Goal: Information Seeking & Learning: Learn about a topic

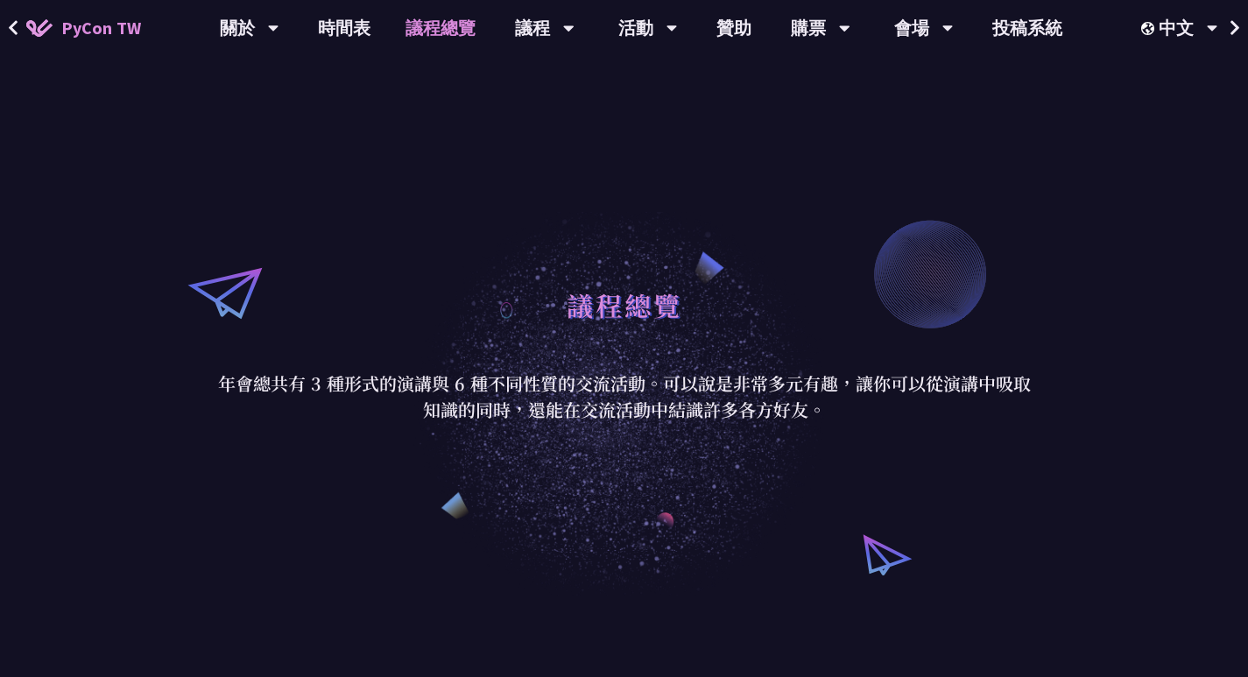
click at [443, 33] on link "議程總覽" at bounding box center [440, 28] width 105 height 56
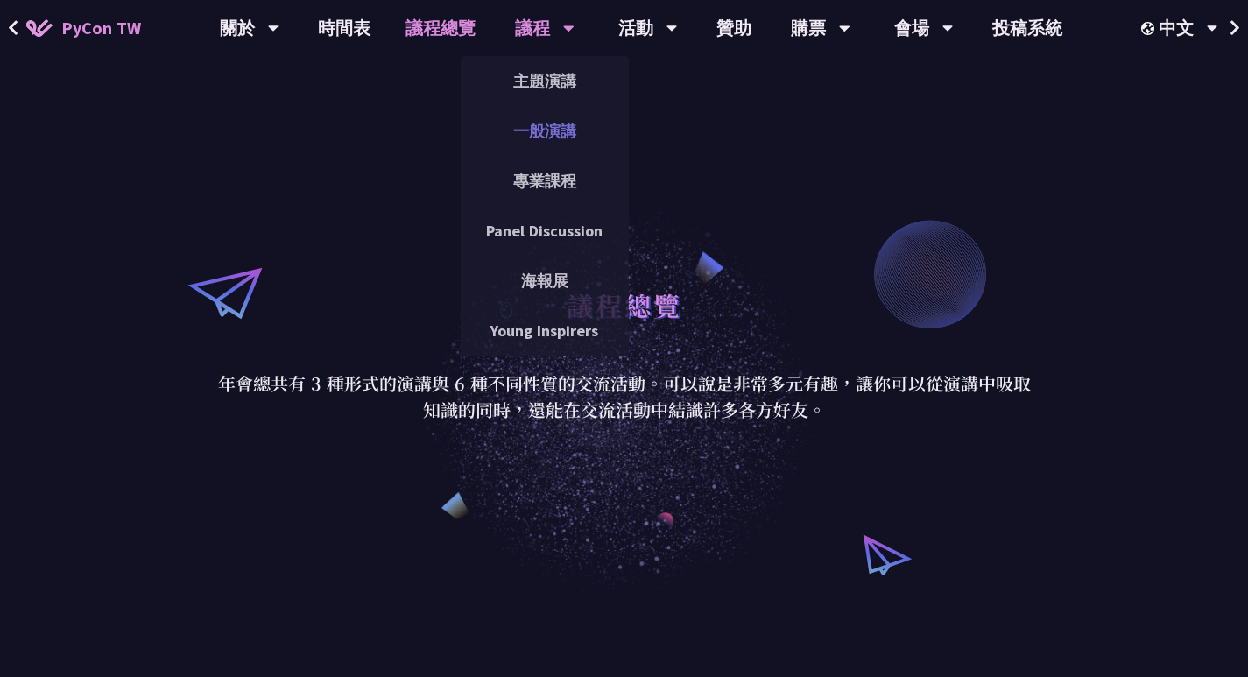
click at [556, 122] on link "一般演講" at bounding box center [545, 130] width 168 height 41
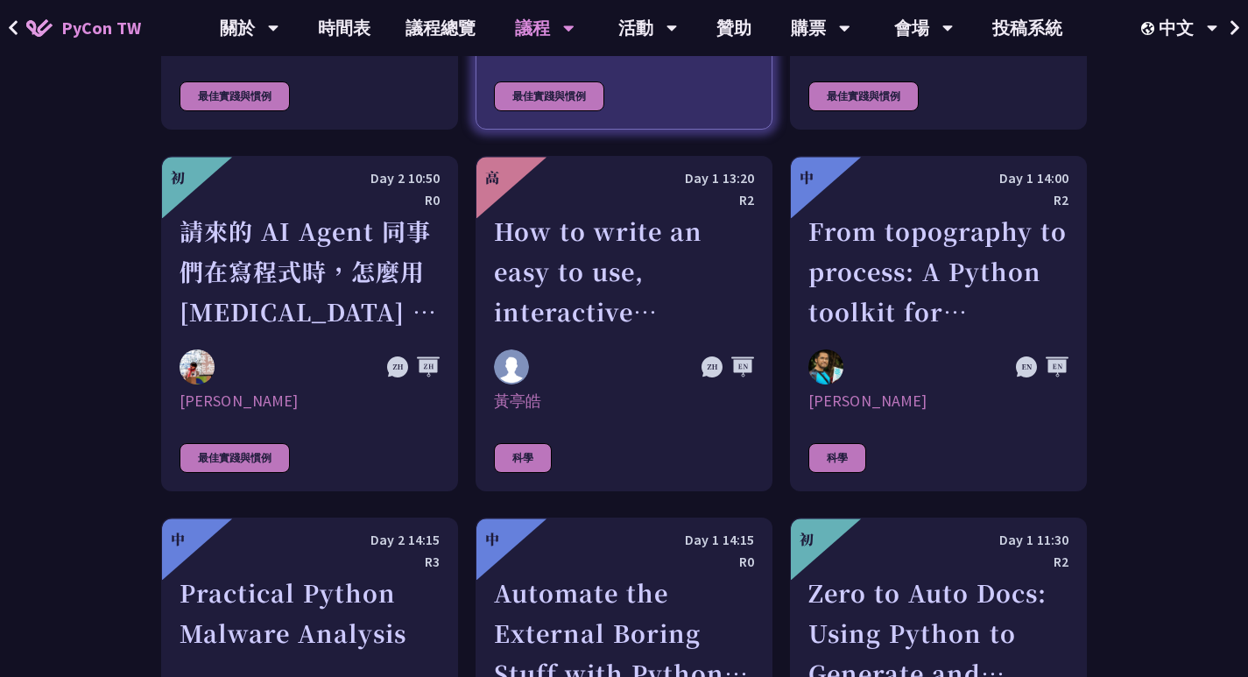
scroll to position [4990, 0]
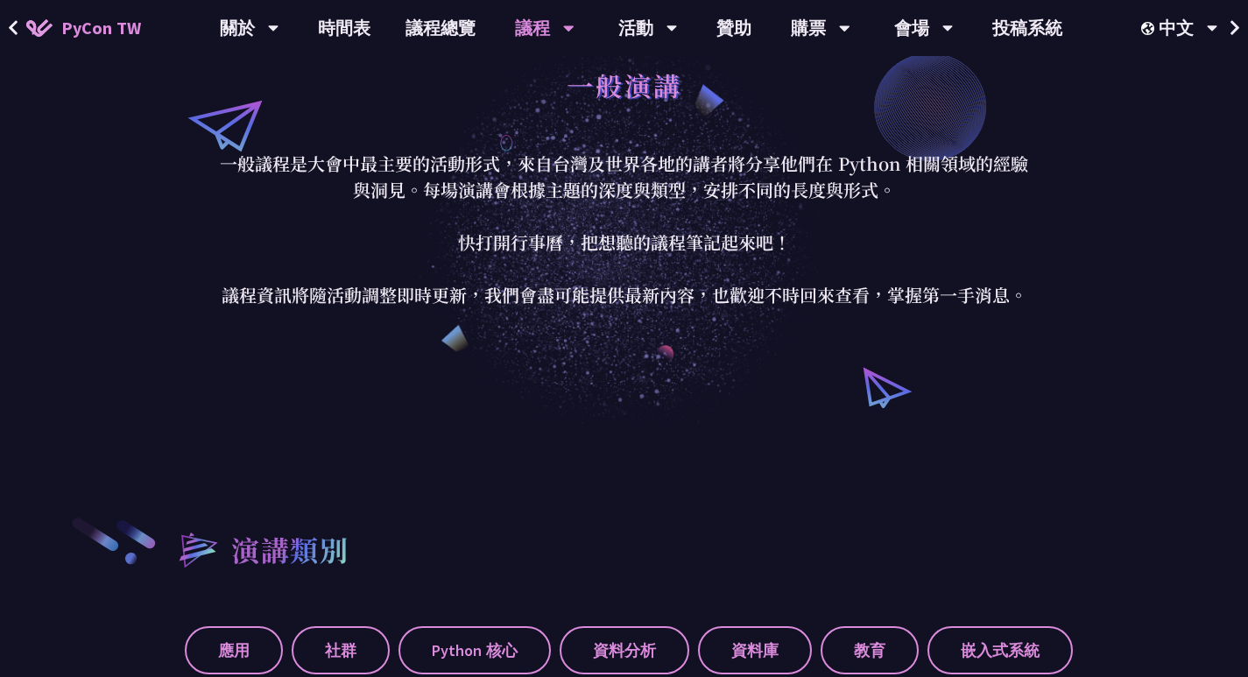
scroll to position [0, 0]
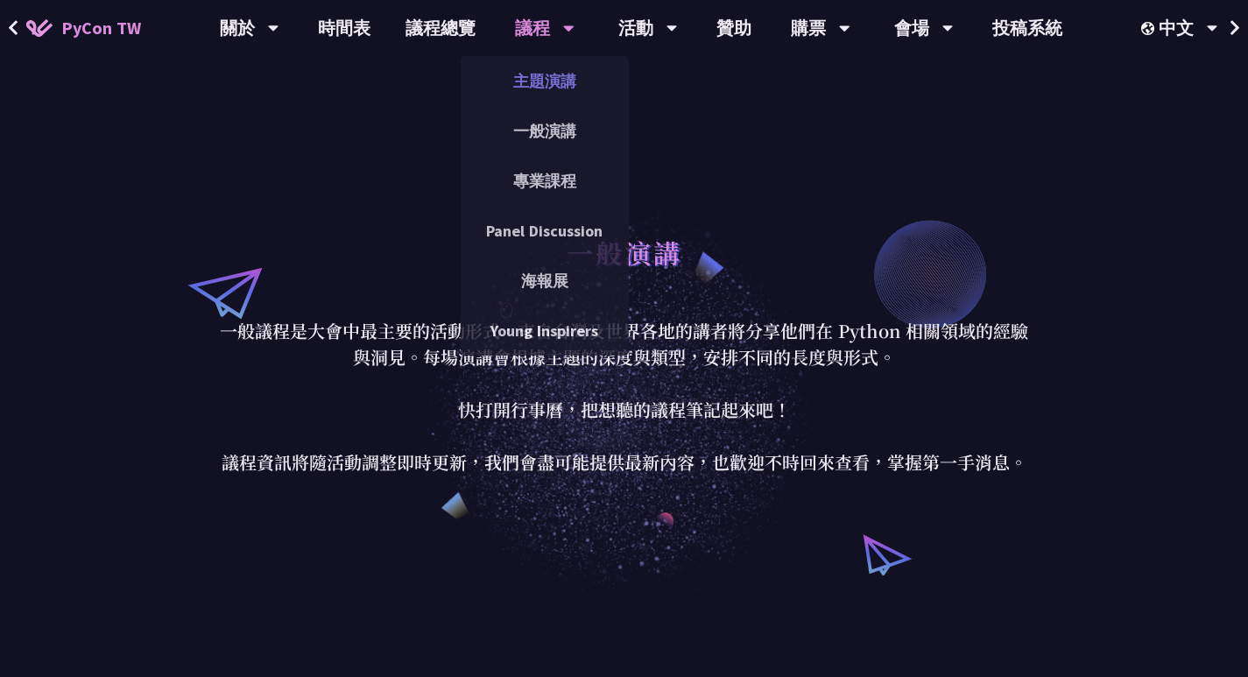
click at [558, 86] on link "主題演講" at bounding box center [545, 80] width 168 height 41
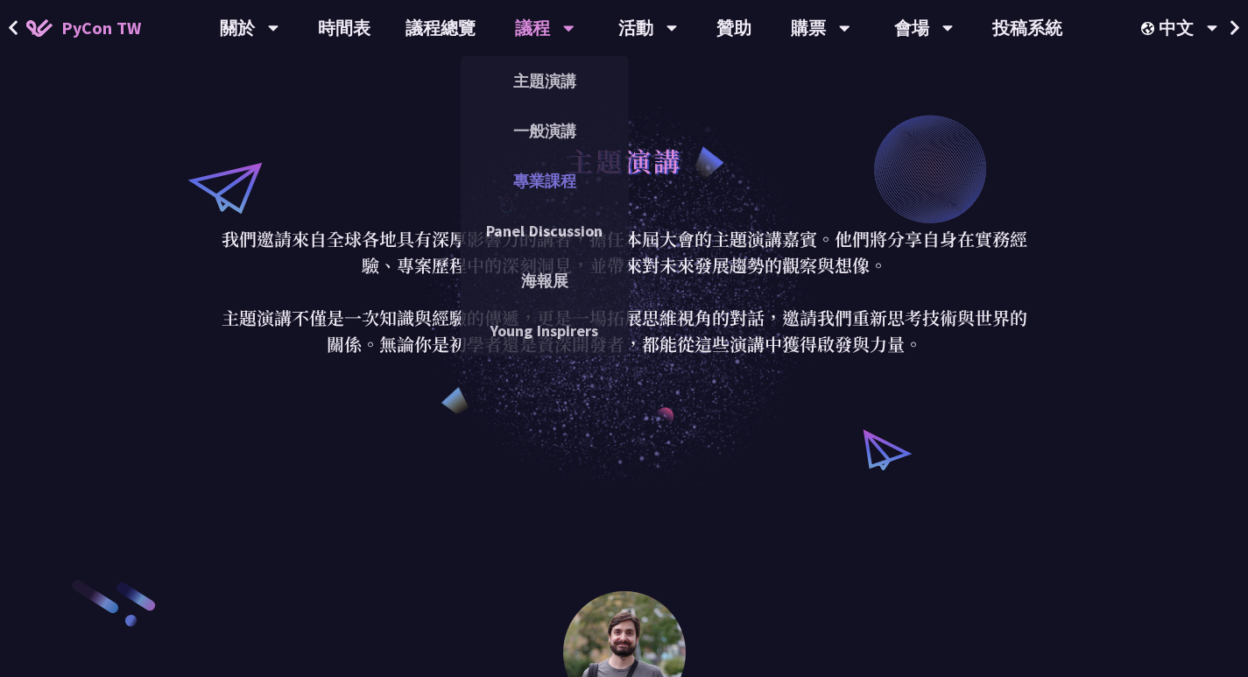
click at [559, 172] on link "專業課程" at bounding box center [545, 180] width 168 height 41
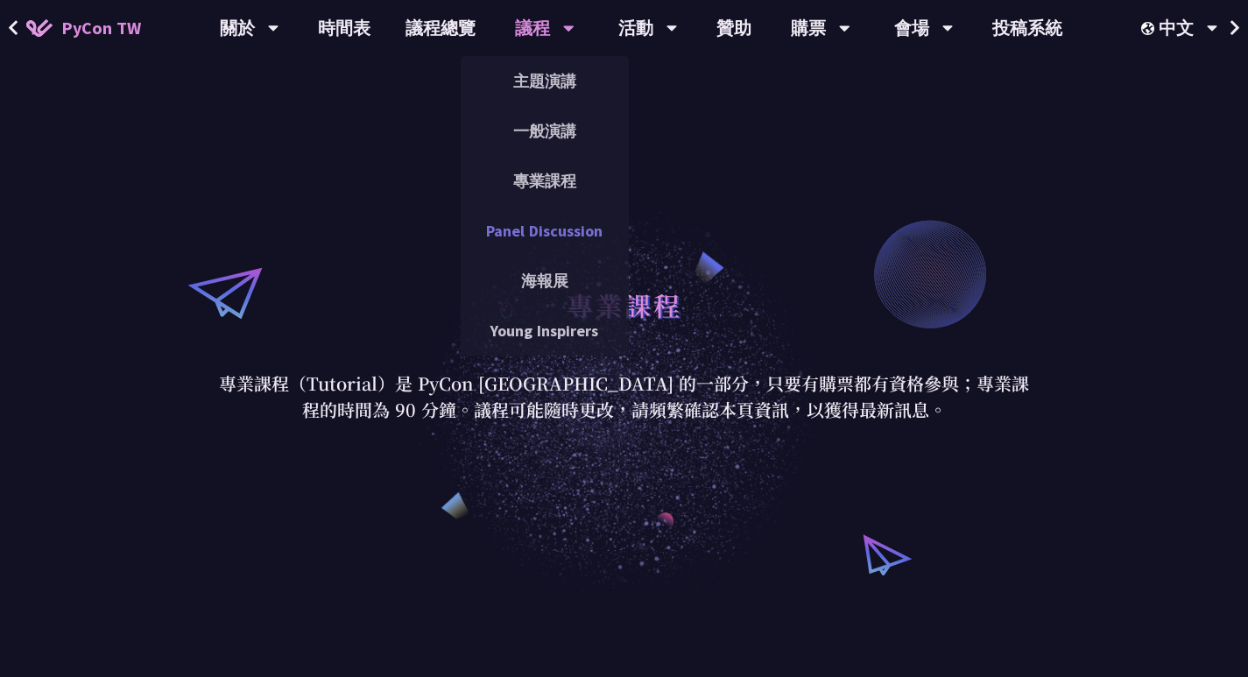
click at [545, 214] on link "Panel Discussion" at bounding box center [545, 230] width 168 height 41
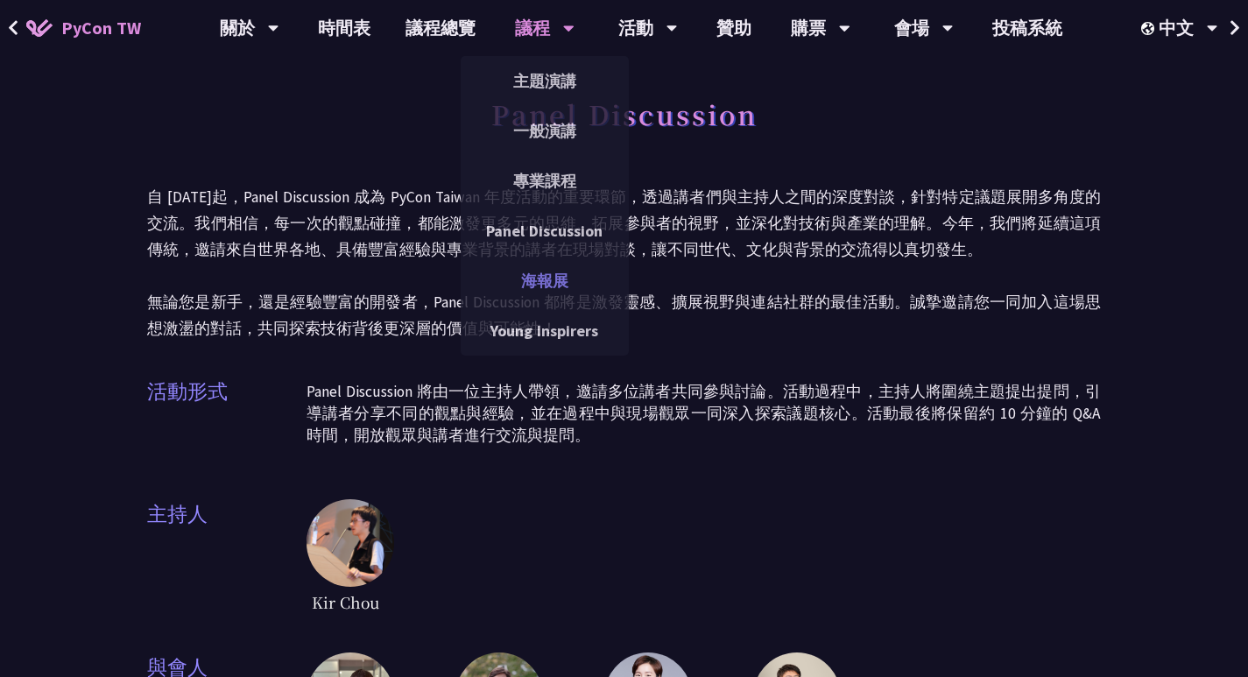
click at [528, 279] on link "海報展" at bounding box center [545, 280] width 168 height 41
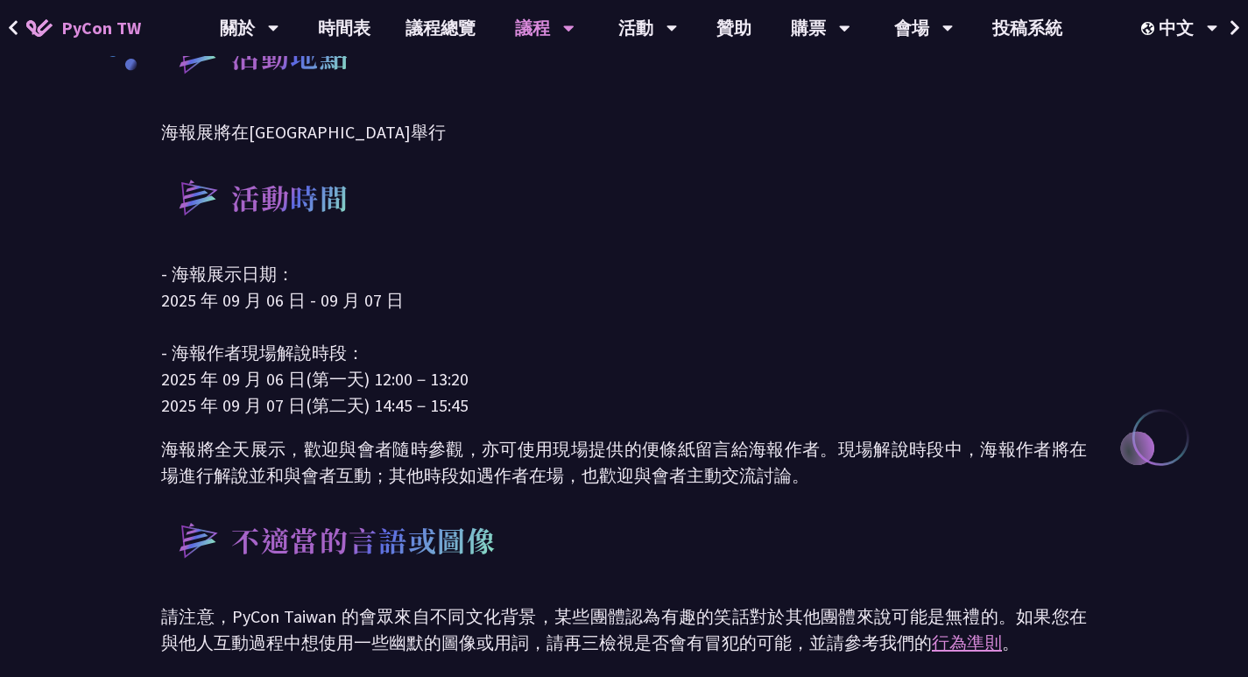
scroll to position [525, 0]
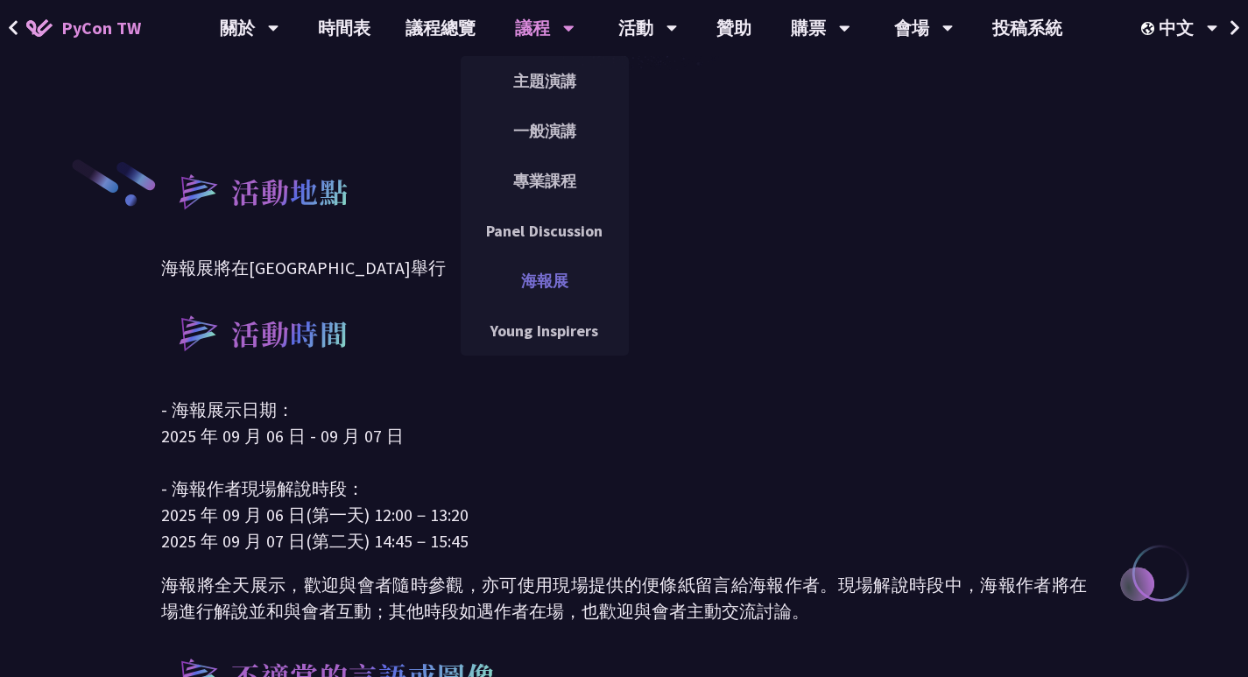
click at [523, 267] on link "海報展" at bounding box center [545, 280] width 168 height 41
click at [538, 320] on link "Young Inspirers" at bounding box center [545, 330] width 168 height 41
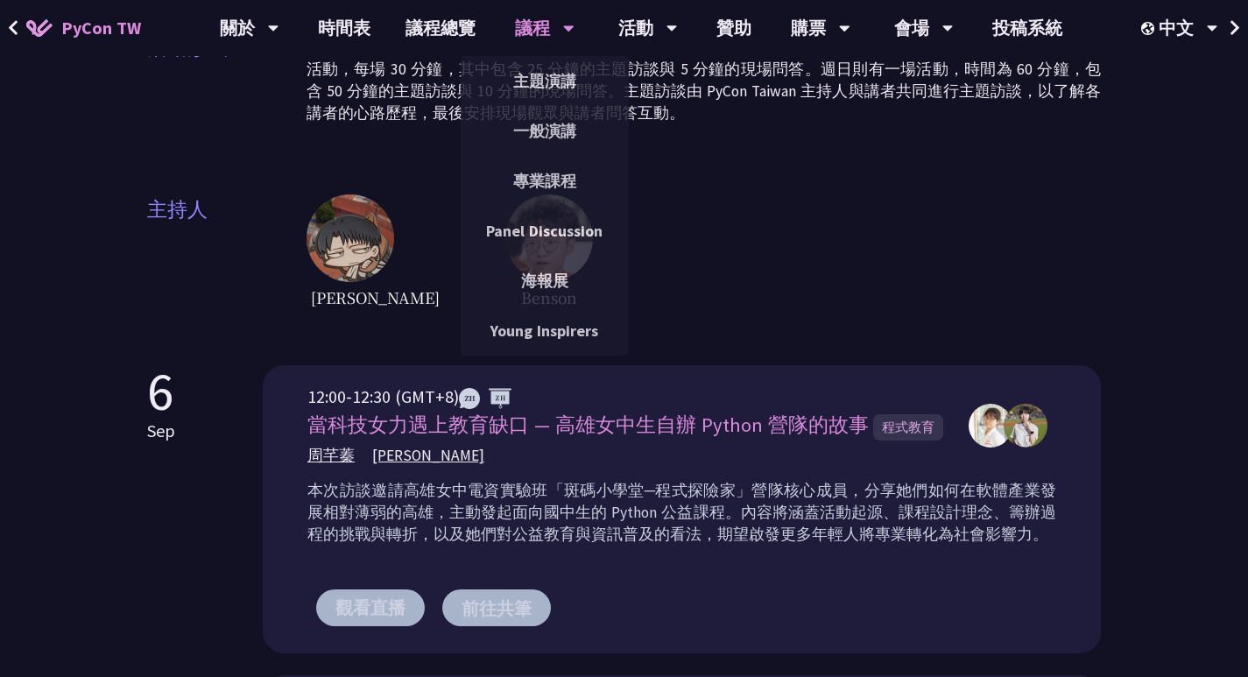
scroll to position [88, 0]
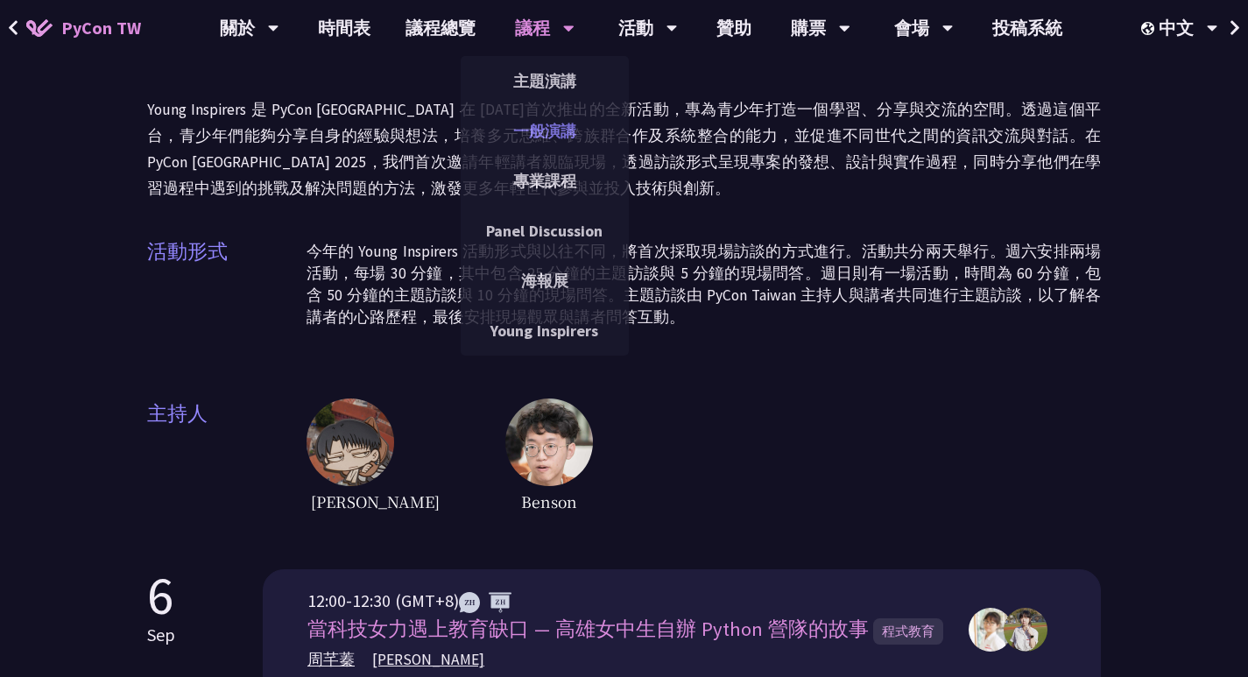
click at [533, 128] on link "一般演講" at bounding box center [545, 130] width 168 height 41
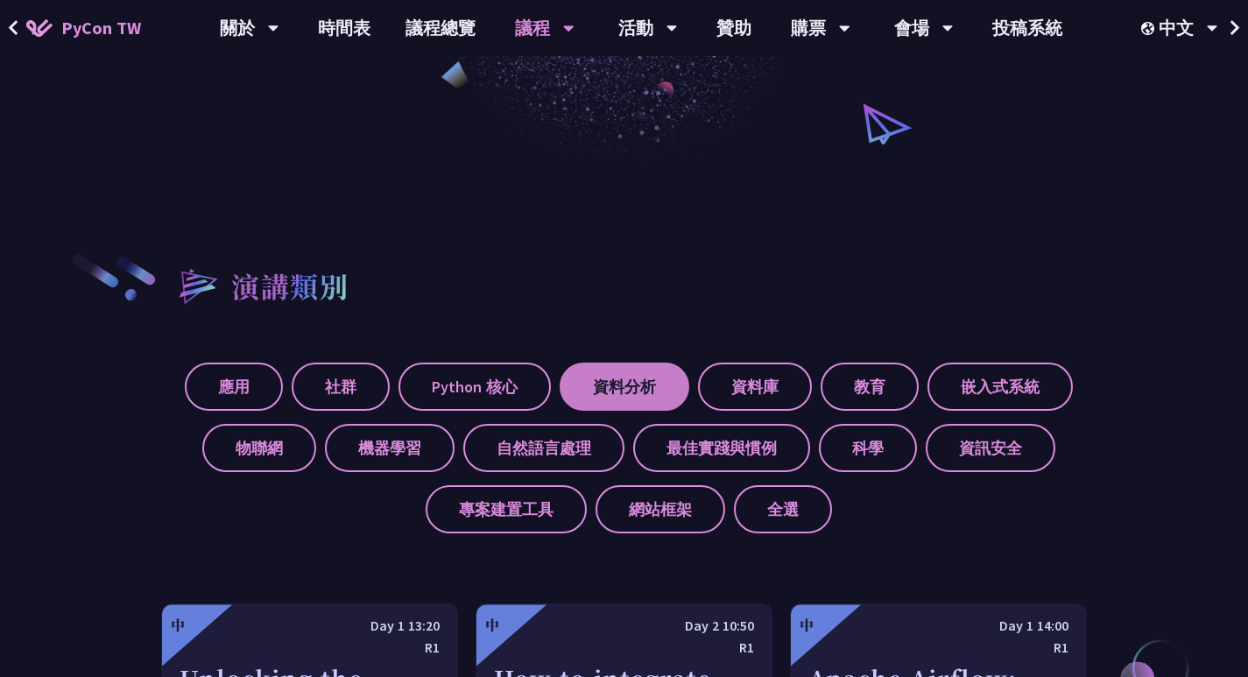
scroll to position [525, 0]
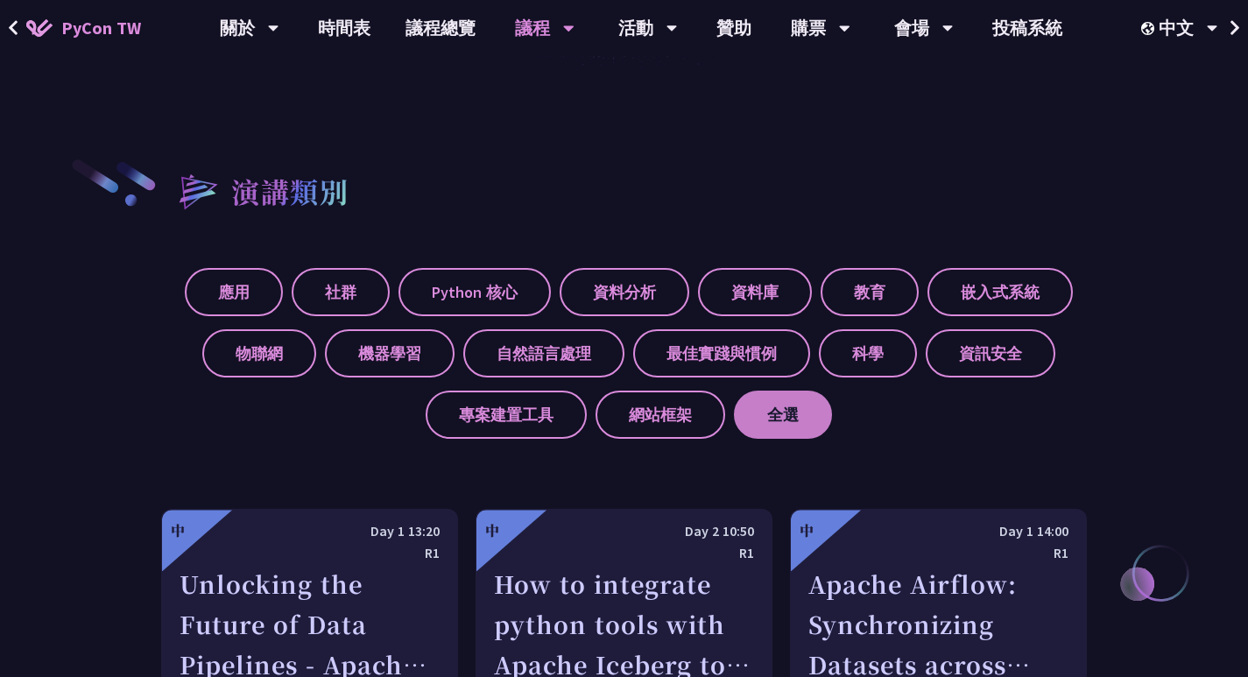
click at [751, 408] on label "全選" at bounding box center [783, 414] width 98 height 48
click at [0, 0] on input "全選" at bounding box center [0, 0] width 0 height 0
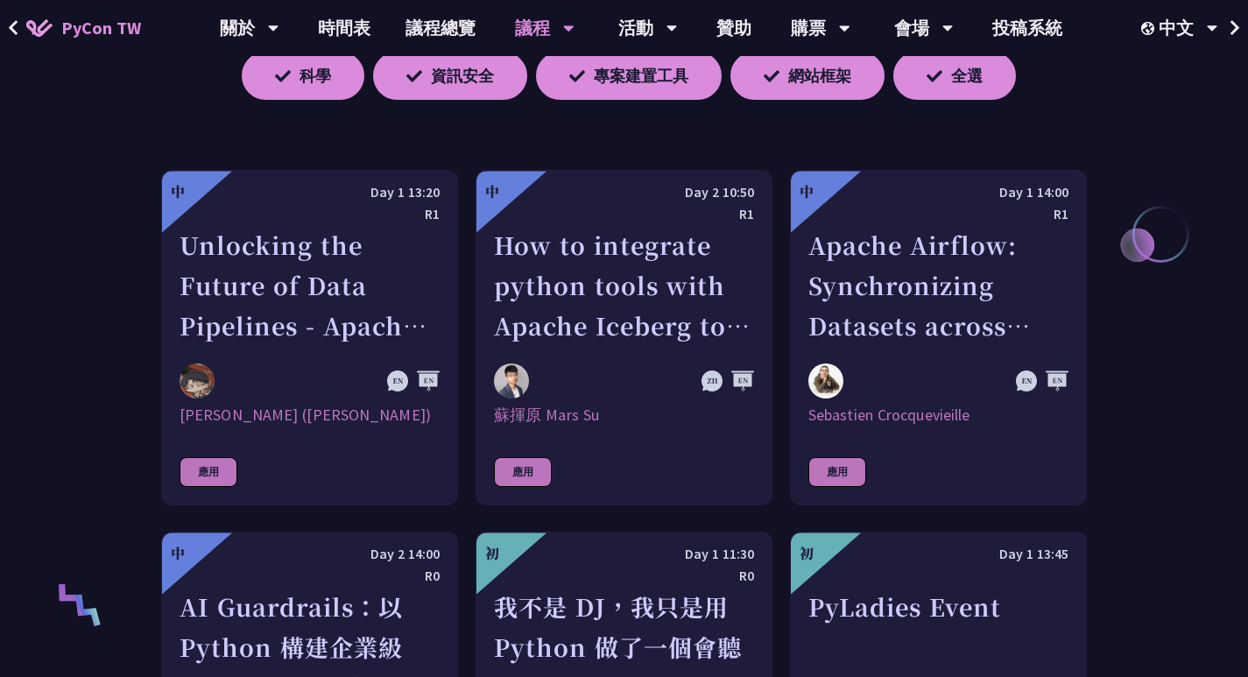
scroll to position [684, 0]
